Goal: Transaction & Acquisition: Download file/media

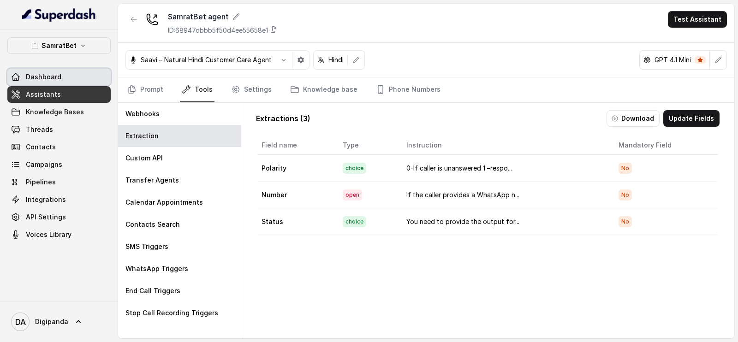
click at [64, 81] on link "Dashboard" at bounding box center [58, 77] width 103 height 17
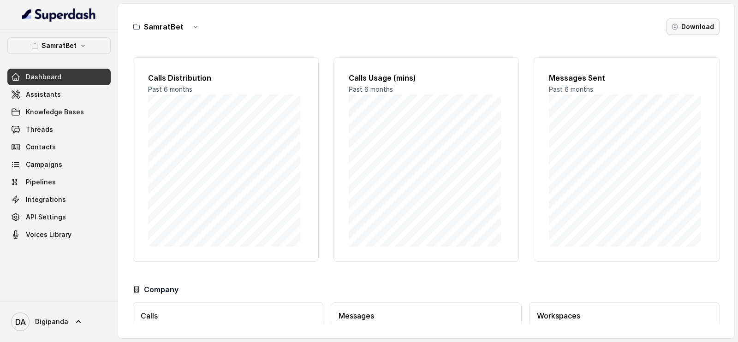
click at [685, 22] on button "Download" at bounding box center [692, 26] width 53 height 17
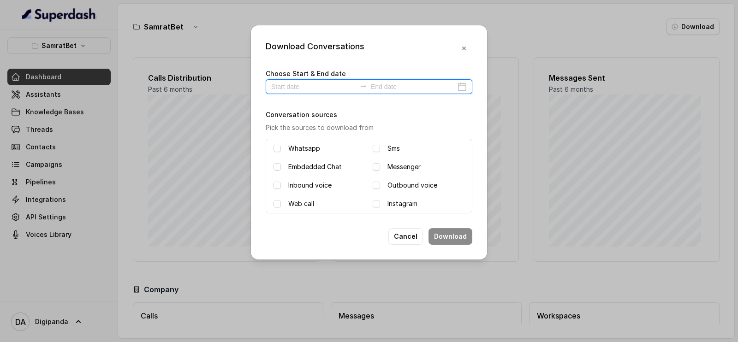
click at [303, 90] on input at bounding box center [313, 87] width 85 height 10
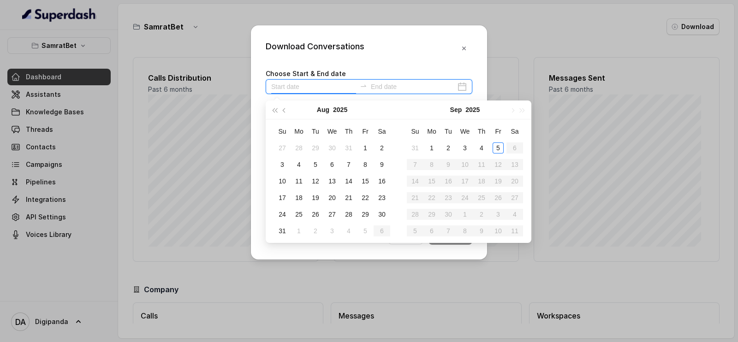
type input "[DATE]"
click at [286, 165] on div "3" at bounding box center [282, 164] width 11 height 11
type input "[DATE]"
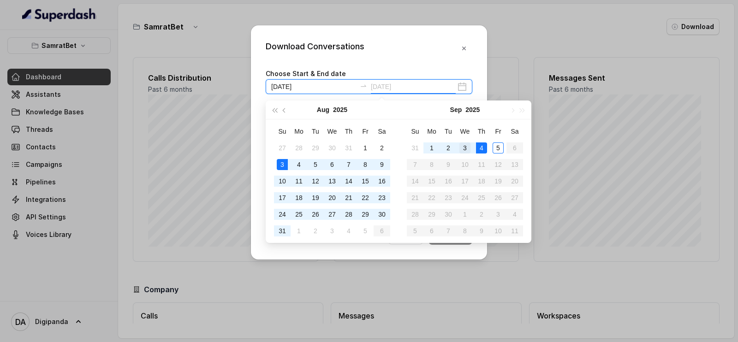
type input "[DATE]"
click at [462, 149] on div "3" at bounding box center [464, 148] width 11 height 11
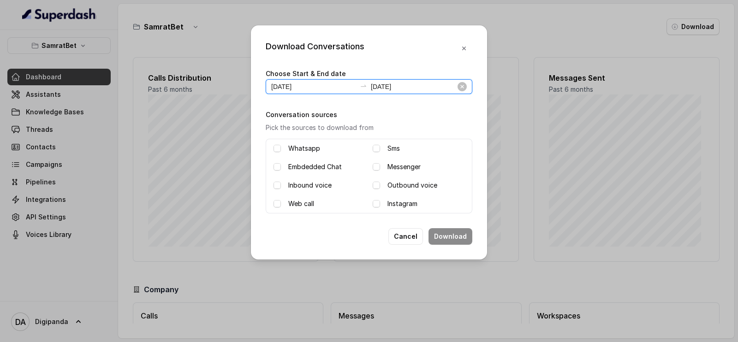
click at [318, 85] on input "[DATE]" at bounding box center [313, 87] width 85 height 10
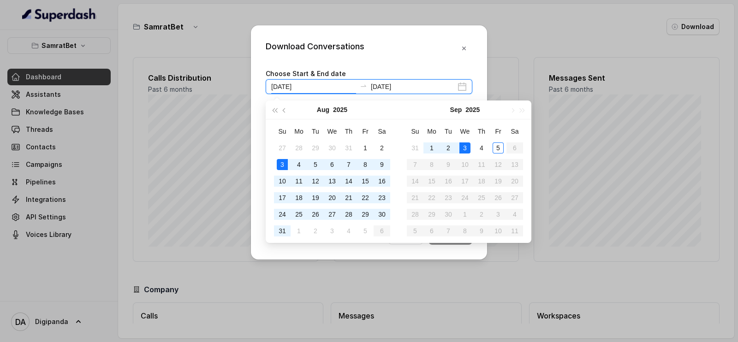
type input "[DATE]"
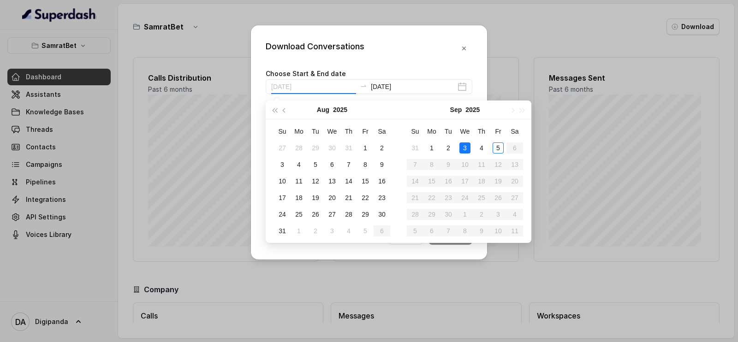
click at [466, 145] on div "3" at bounding box center [464, 148] width 11 height 11
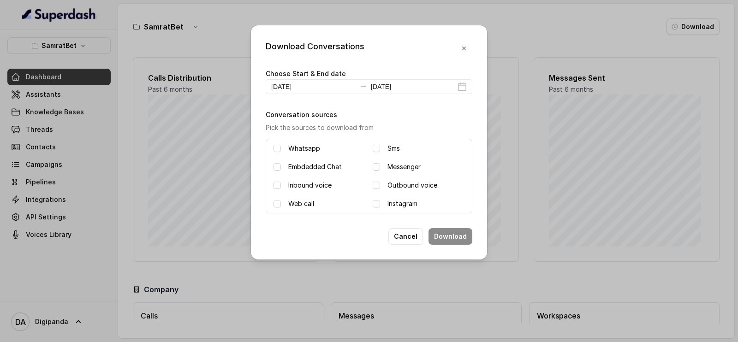
click at [313, 182] on label "Inbound voice" at bounding box center [309, 185] width 43 height 11
click at [388, 183] on label "Outbound voice" at bounding box center [412, 185] width 50 height 11
click at [440, 232] on button "Download" at bounding box center [450, 236] width 44 height 17
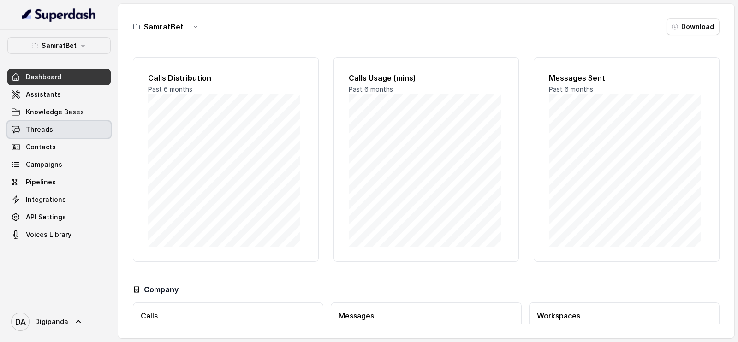
click at [66, 125] on link "Threads" at bounding box center [58, 129] width 103 height 17
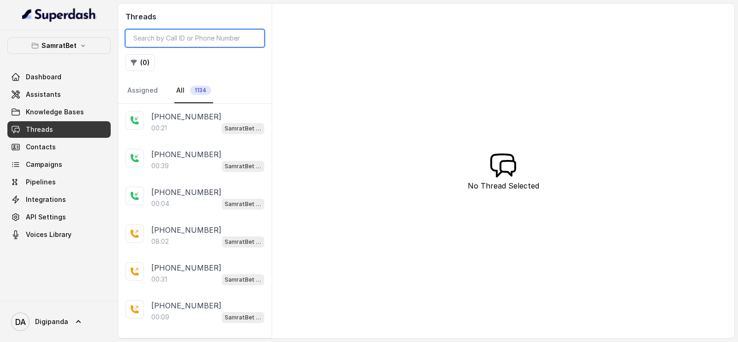
click at [181, 38] on input "search" at bounding box center [194, 39] width 139 height 18
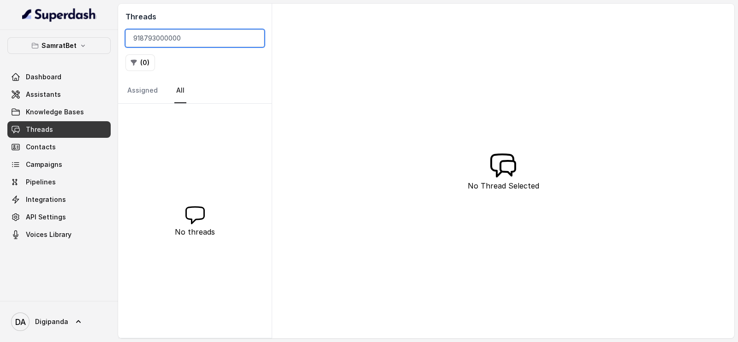
drag, startPoint x: 196, startPoint y: 39, endPoint x: 140, endPoint y: 38, distance: 55.8
click at [140, 38] on input "918793000000" at bounding box center [194, 39] width 139 height 18
paste input "636358004"
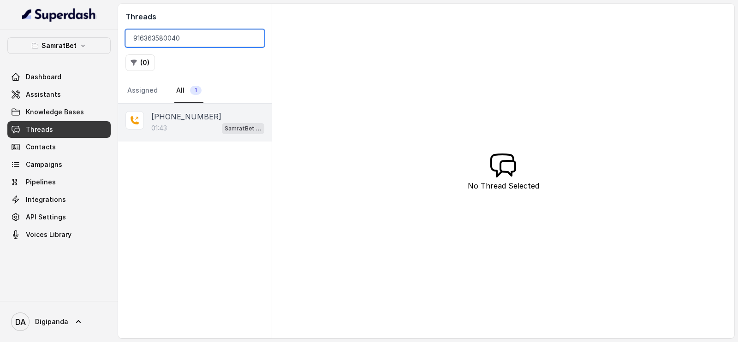
type input "916363580040"
click at [178, 133] on div "01:43 SamratBet agent" at bounding box center [207, 128] width 113 height 12
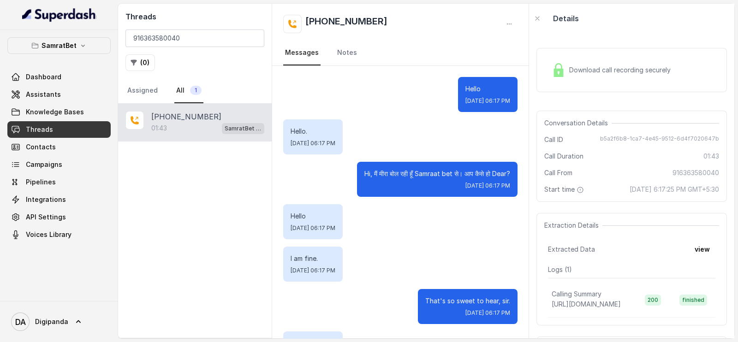
scroll to position [594, 0]
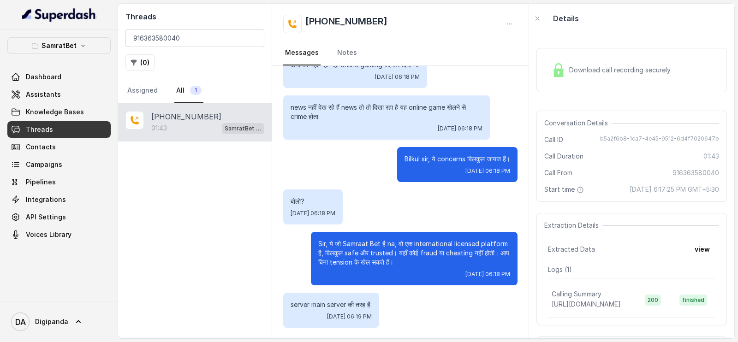
click at [601, 74] on span "Download call recording securely" at bounding box center [621, 69] width 105 height 9
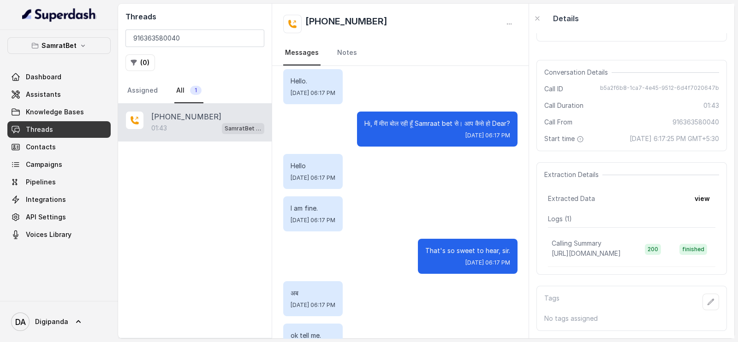
scroll to position [0, 0]
